Goal: Use online tool/utility

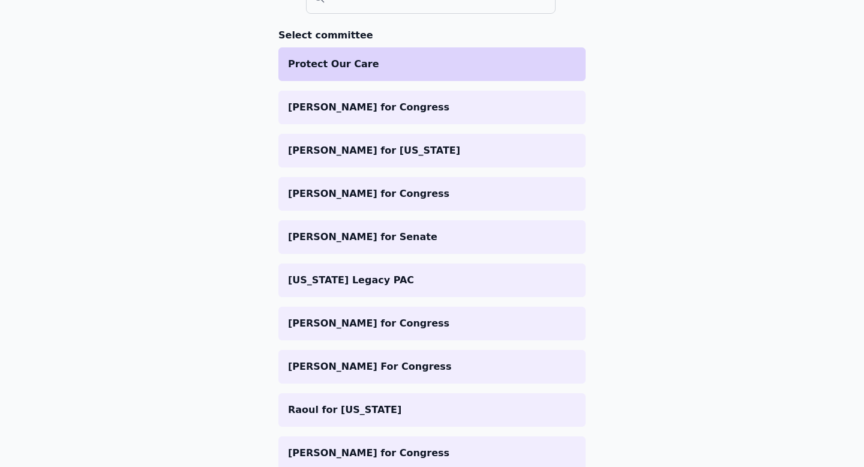
scroll to position [270, 0]
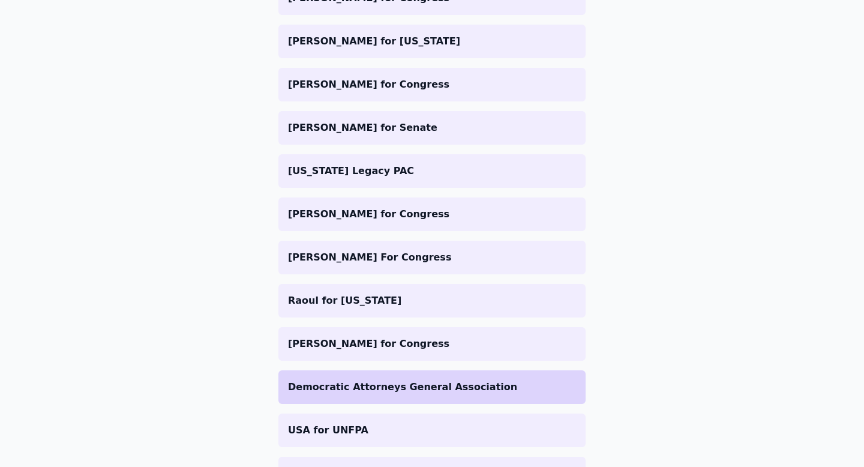
click at [350, 378] on li "Democratic Attorneys General Association" at bounding box center [431, 387] width 307 height 34
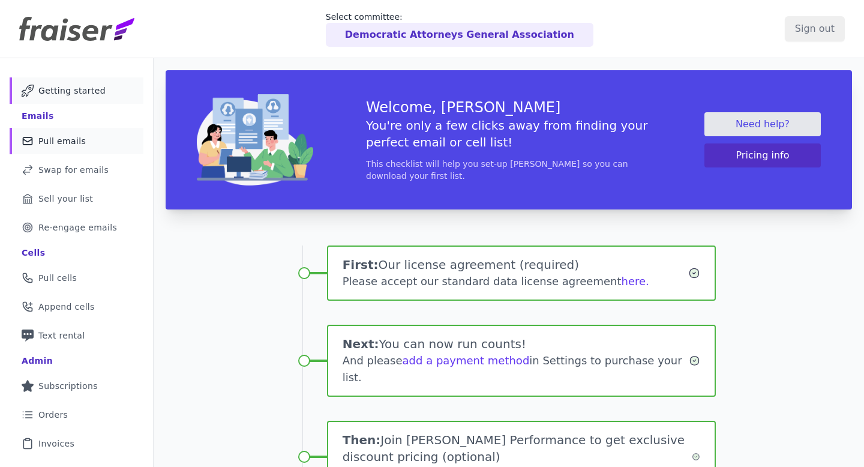
click at [61, 140] on span "Pull emails" at bounding box center [61, 141] width 47 height 12
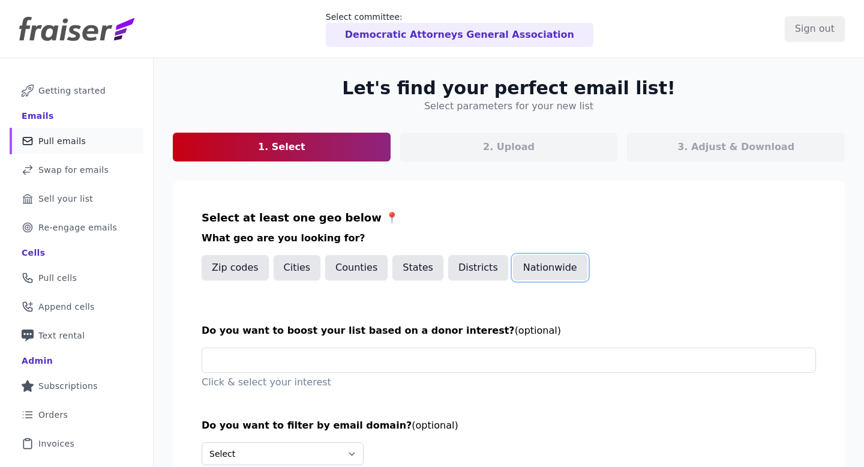
click at [544, 270] on button "Nationwide" at bounding box center [550, 267] width 74 height 25
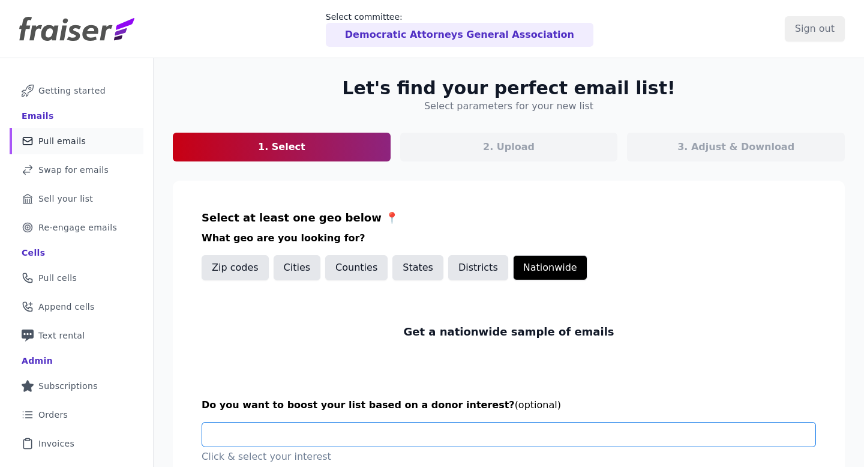
click at [356, 429] on input "text" at bounding box center [513, 434] width 603 height 24
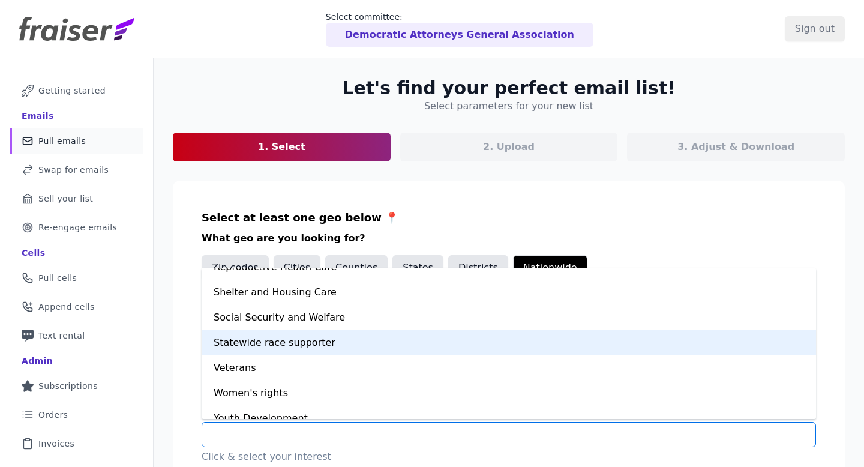
scroll to position [831, 0]
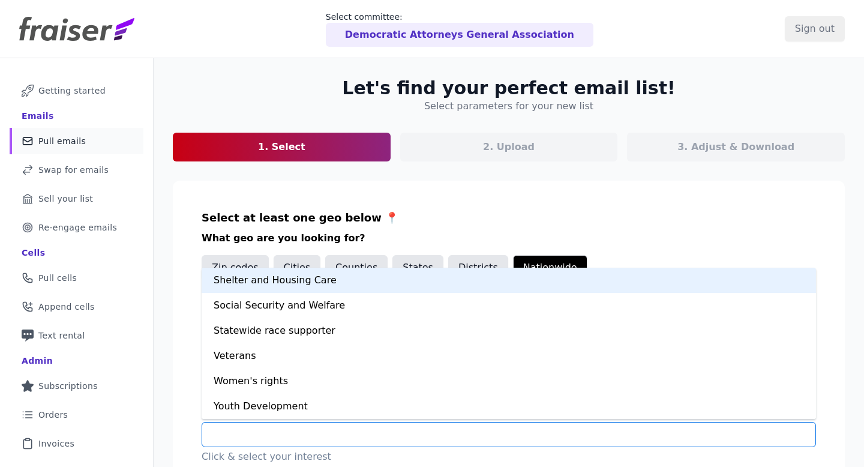
click at [465, 200] on section "Select at least one geo below 📍 What geo are you looking for? Zip codes Cities …" at bounding box center [509, 379] width 672 height 397
